Goal: Task Accomplishment & Management: Use online tool/utility

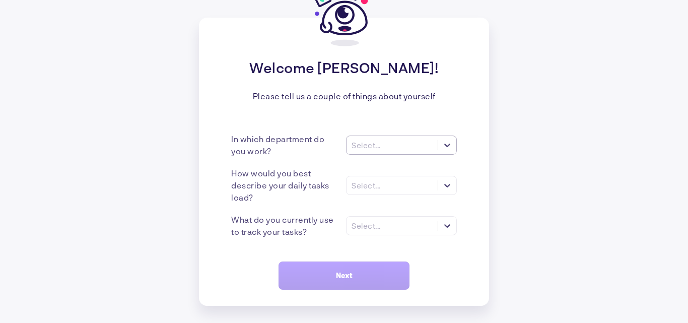
click at [370, 147] on div "Select..." at bounding box center [366, 145] width 29 height 9
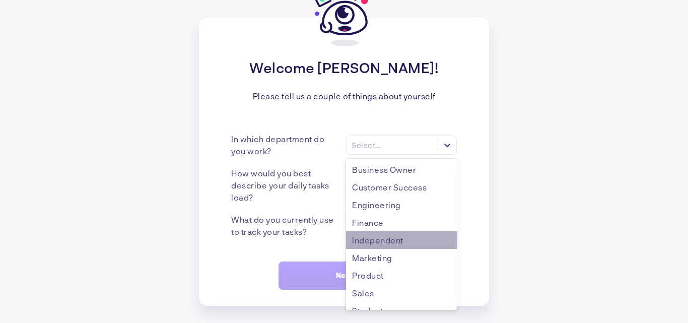
click at [387, 245] on div "Independent" at bounding box center [401, 240] width 111 height 18
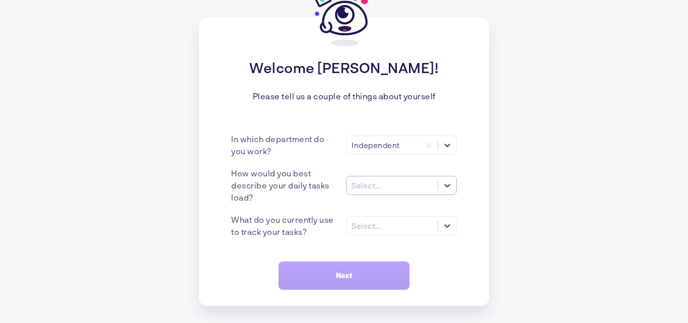
click at [394, 190] on div "Select..." at bounding box center [392, 185] width 91 height 11
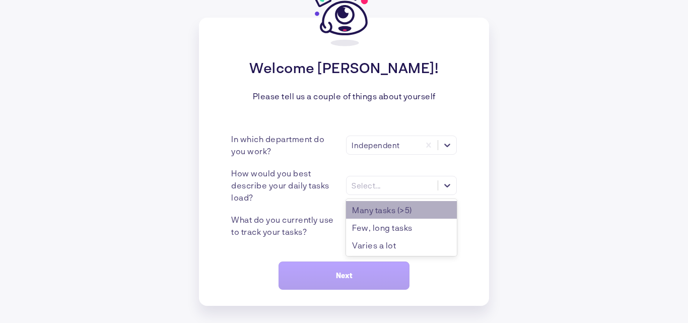
click at [416, 211] on div "Many tasks (>5)" at bounding box center [401, 210] width 111 height 18
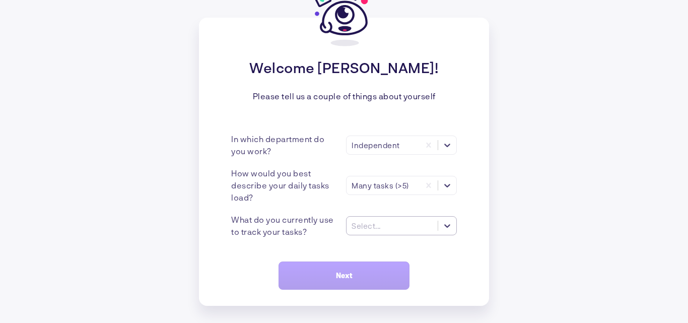
click at [375, 227] on div "Select..." at bounding box center [366, 225] width 29 height 9
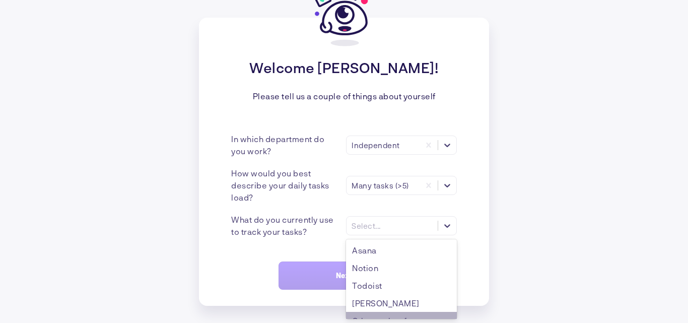
scroll to position [47, 0]
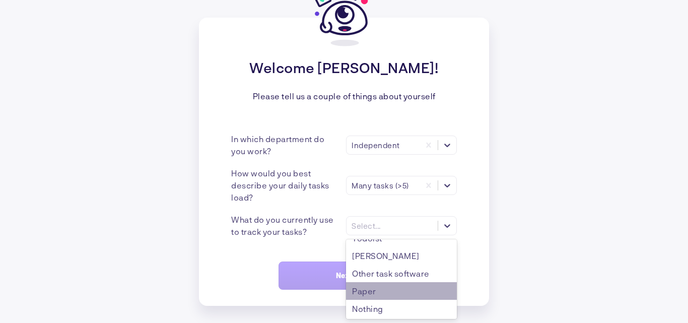
click at [382, 291] on div "Paper" at bounding box center [401, 291] width 111 height 18
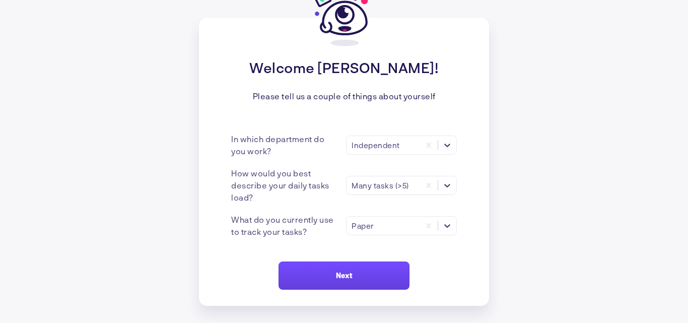
click at [338, 280] on button "Next" at bounding box center [344, 275] width 131 height 28
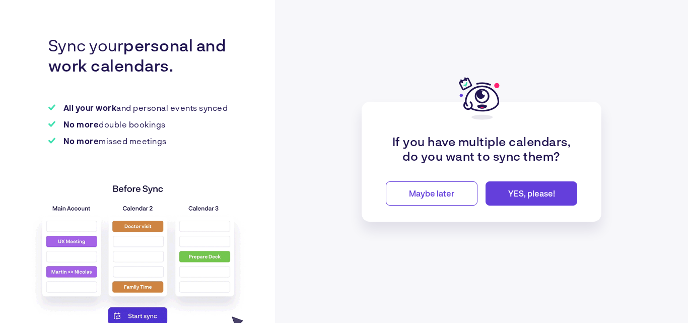
click at [519, 193] on span "YES, please!" at bounding box center [531, 193] width 47 height 10
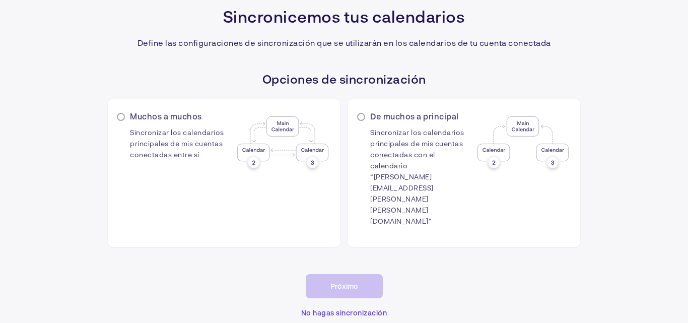
click at [132, 121] on font "Muchos a muchos" at bounding box center [166, 116] width 72 height 10
radio input "true"
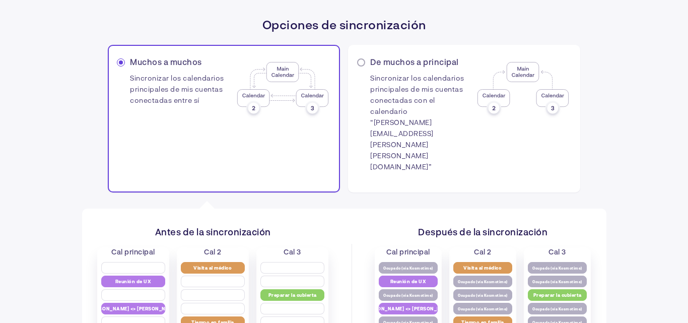
scroll to position [93, 0]
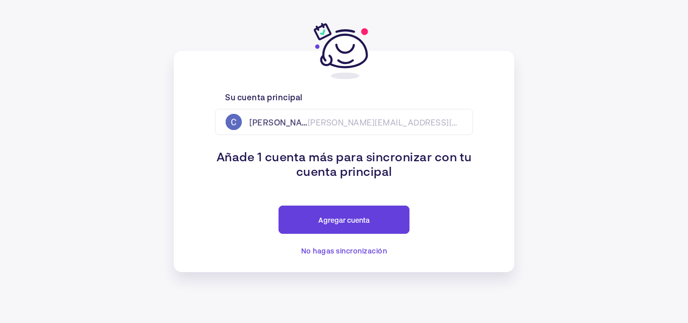
click at [343, 219] on font "Agregar cuenta" at bounding box center [343, 220] width 51 height 9
click at [478, 211] on div "Su cuenta principal [PERSON_NAME] [PERSON_NAME][EMAIL_ADDRESS][PERSON_NAME][PER…" at bounding box center [344, 161] width 340 height 221
click at [316, 122] on div "[PERSON_NAME] [PERSON_NAME][EMAIL_ADDRESS][PERSON_NAME][PERSON_NAME][DOMAIN_NAM…" at bounding box center [344, 122] width 258 height 26
click at [431, 124] on font "[PERSON_NAME][EMAIL_ADDRESS][PERSON_NAME][PERSON_NAME][DOMAIN_NAME]" at bounding box center [479, 122] width 343 height 10
click at [270, 120] on font "[PERSON_NAME]" at bounding box center [283, 122] width 68 height 10
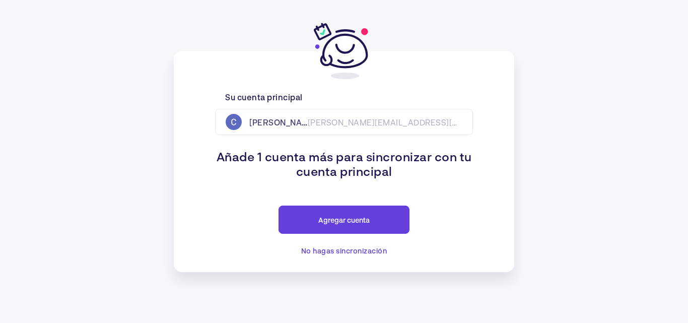
click at [334, 253] on font "No hagas sincronización" at bounding box center [344, 250] width 86 height 9
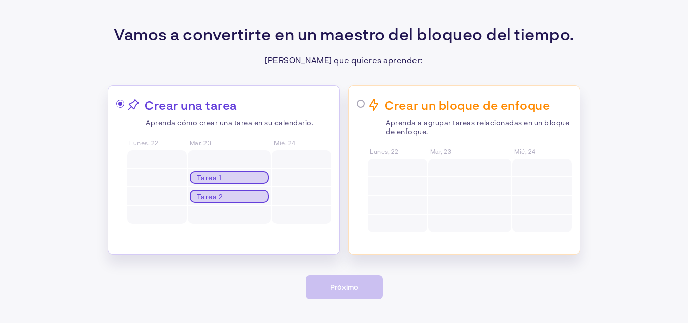
click at [119, 102] on span at bounding box center [120, 104] width 8 height 8
click at [119, 102] on input "radio" at bounding box center [122, 104] width 7 height 7
radio input "true"
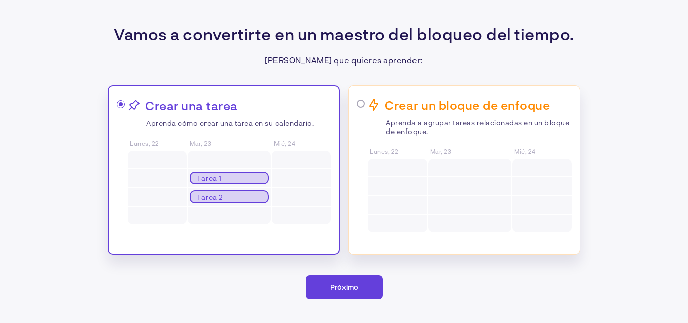
click at [344, 290] on font "Próximo" at bounding box center [344, 287] width 28 height 9
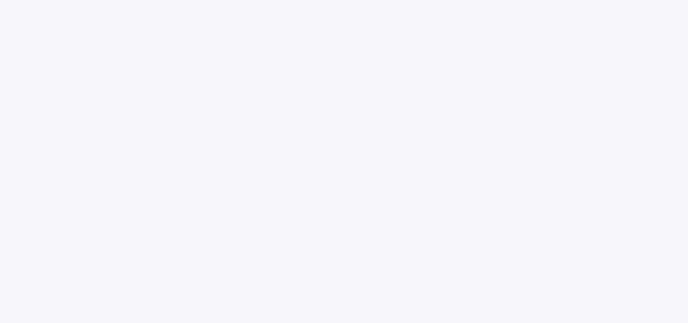
scroll to position [127, 0]
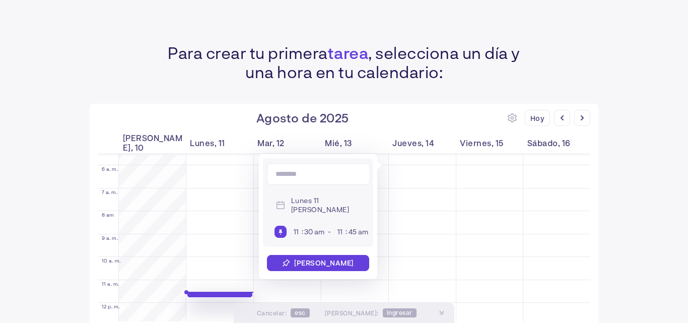
click at [304, 174] on input at bounding box center [318, 174] width 103 height 22
type input "**********"
click at [350, 228] on input "45" at bounding box center [352, 231] width 11 height 9
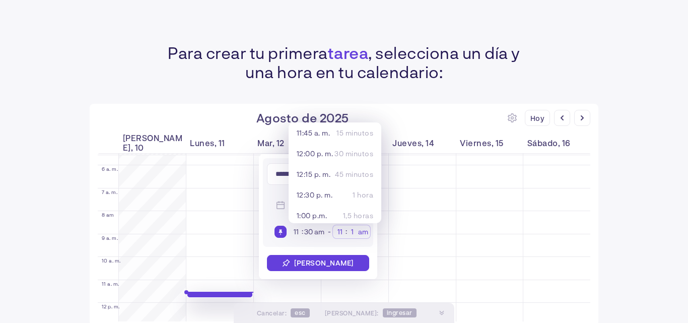
type input "11"
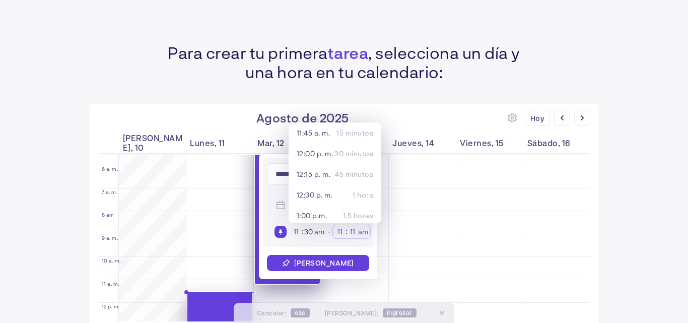
type input "am"
click at [354, 231] on input "11" at bounding box center [352, 231] width 11 height 9
type input "35"
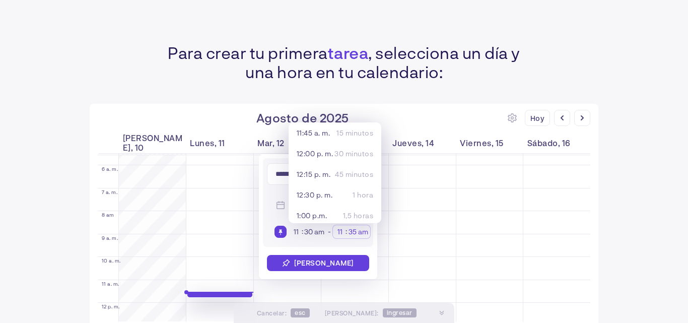
click at [317, 260] on font "[PERSON_NAME]" at bounding box center [323, 262] width 59 height 9
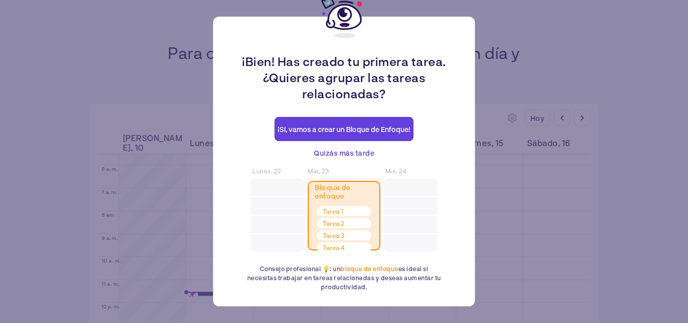
click at [335, 129] on font "¡Sí, vamos a crear un Bloque de Enfoque!" at bounding box center [344, 129] width 133 height 9
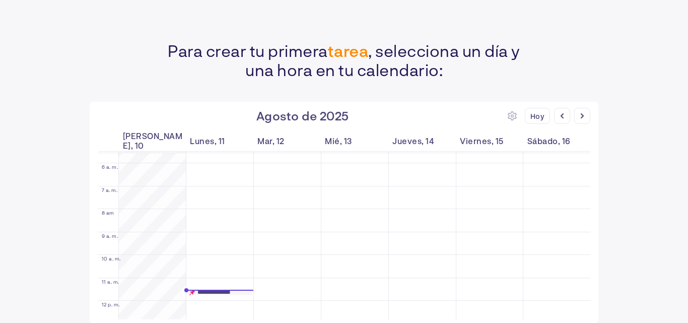
scroll to position [3, 0]
click at [581, 114] on div at bounding box center [582, 115] width 16 height 16
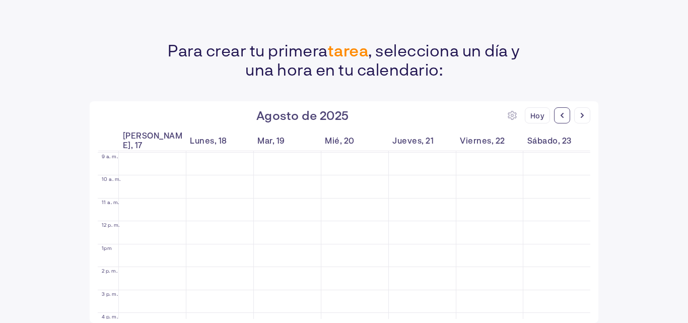
click at [560, 115] on div at bounding box center [562, 115] width 16 height 16
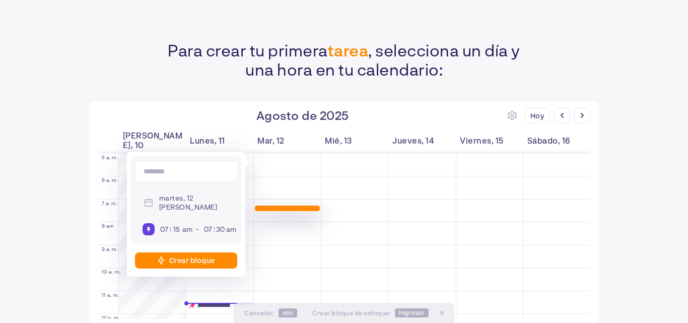
click at [202, 265] on div "Crear bloque" at bounding box center [186, 260] width 102 height 16
click at [188, 168] on input at bounding box center [186, 172] width 103 height 22
type input "****"
click at [181, 275] on div "**** martes, 12 [PERSON_NAME] 07 : 15 am - 07 : 30 am Crear bloque" at bounding box center [186, 214] width 118 height 125
click at [180, 266] on div "Crear bloque" at bounding box center [186, 260] width 102 height 16
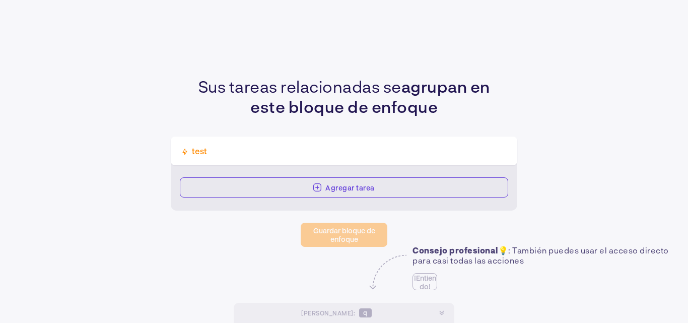
drag, startPoint x: 422, startPoint y: 280, endPoint x: 427, endPoint y: 283, distance: 5.9
click at [423, 280] on font "¡Entiendo!" at bounding box center [425, 281] width 22 height 17
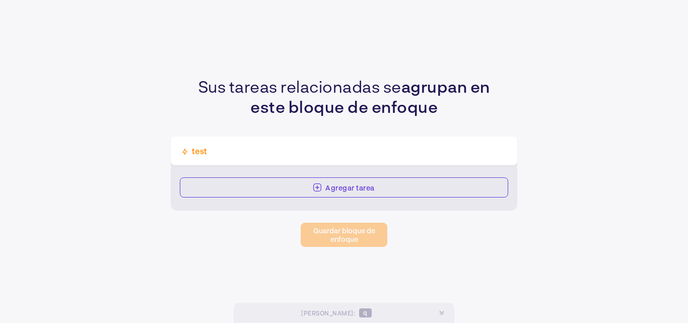
click at [341, 314] on font "[PERSON_NAME]" at bounding box center [327, 312] width 52 height 7
drag, startPoint x: 360, startPoint y: 307, endPoint x: 358, endPoint y: 294, distance: 13.2
click at [360, 306] on div "[PERSON_NAME] : q" at bounding box center [336, 313] width 185 height 20
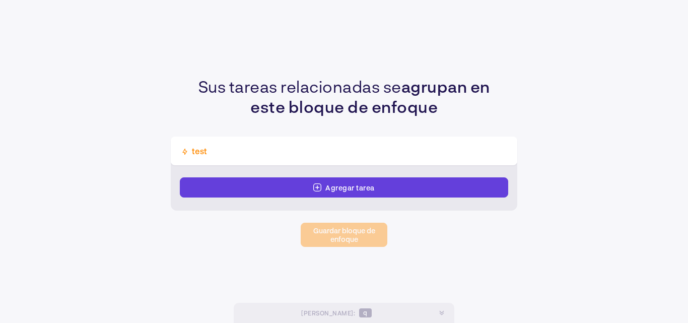
click at [343, 191] on font "Agregar tarea" at bounding box center [349, 187] width 49 height 9
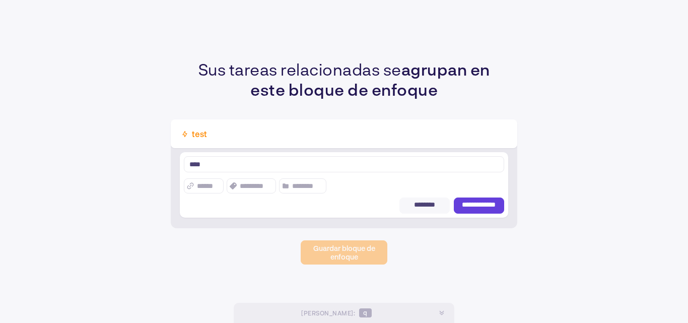
type textarea "****"
click at [464, 205] on font "**********" at bounding box center [479, 204] width 34 height 7
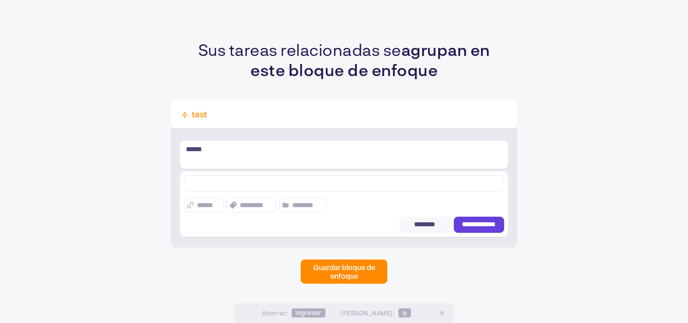
click at [336, 269] on div "**********" at bounding box center [344, 161] width 688 height 323
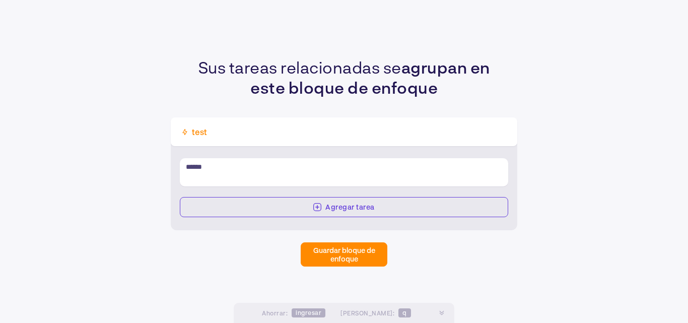
click at [337, 258] on font "Guardar bloque de enfoque" at bounding box center [344, 254] width 62 height 17
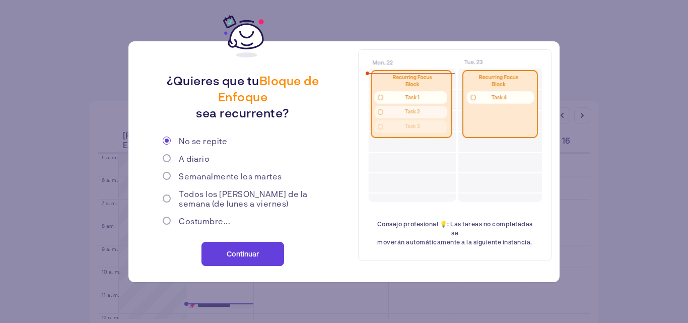
click at [228, 255] on font "Continuar" at bounding box center [243, 253] width 32 height 9
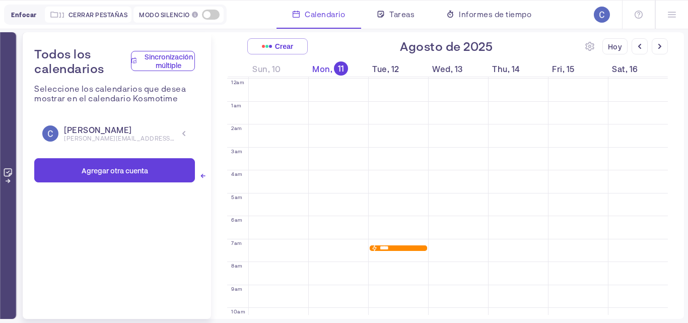
scroll to position [30, 0]
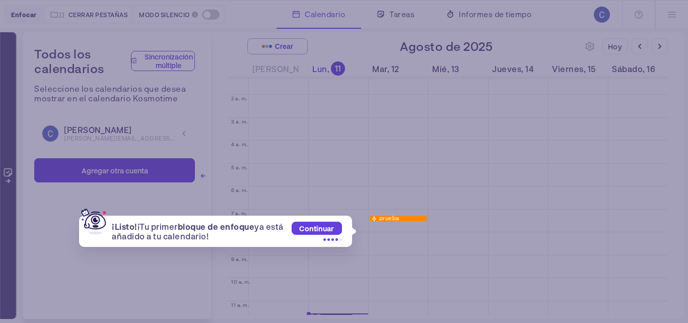
click at [325, 230] on font "Continuar" at bounding box center [316, 228] width 35 height 9
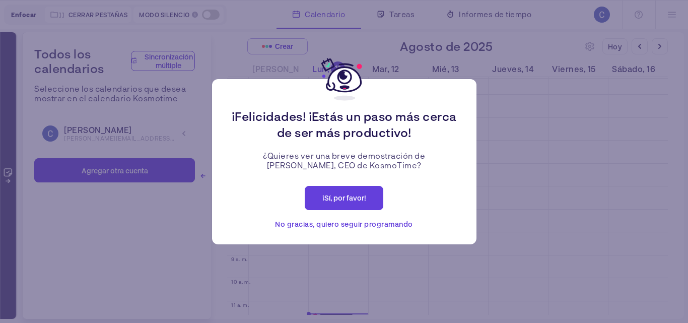
click at [350, 194] on font "¡Sí, por favor!" at bounding box center [344, 197] width 44 height 9
